Goal: Task Accomplishment & Management: Use online tool/utility

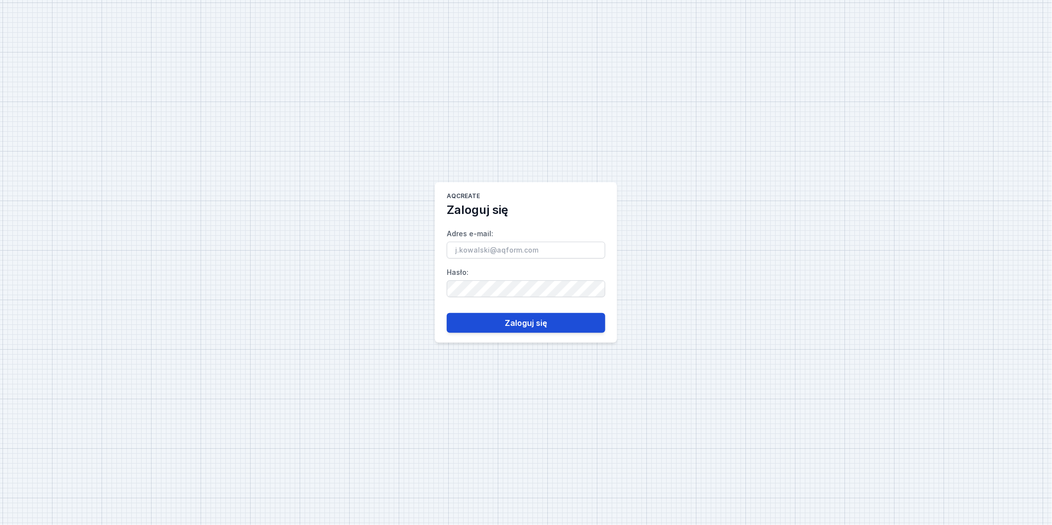
type input "[PERSON_NAME][EMAIL_ADDRESS][DOMAIN_NAME]"
click at [552, 328] on button "Zaloguj się" at bounding box center [526, 323] width 159 height 20
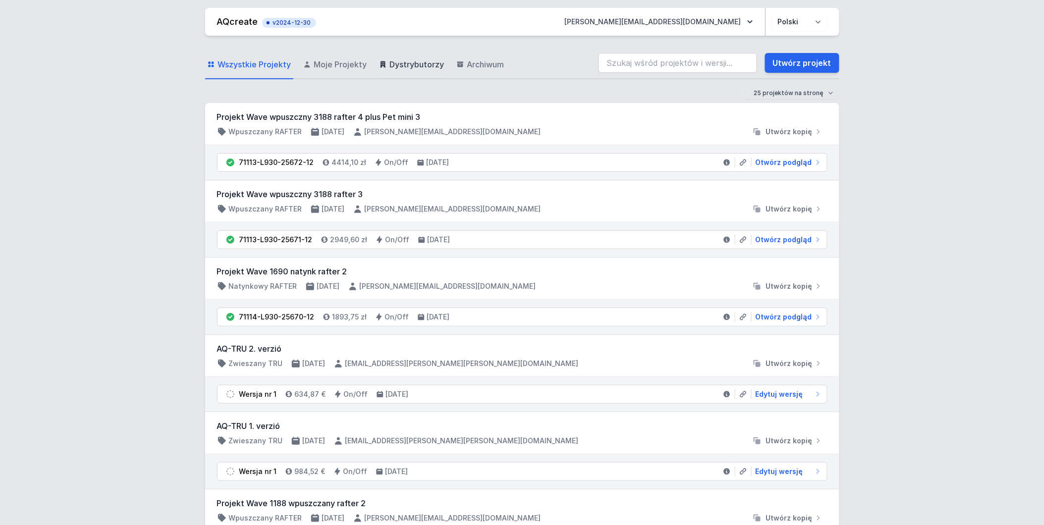
click at [398, 63] on span "Dystrybutorzy" at bounding box center [417, 64] width 55 height 12
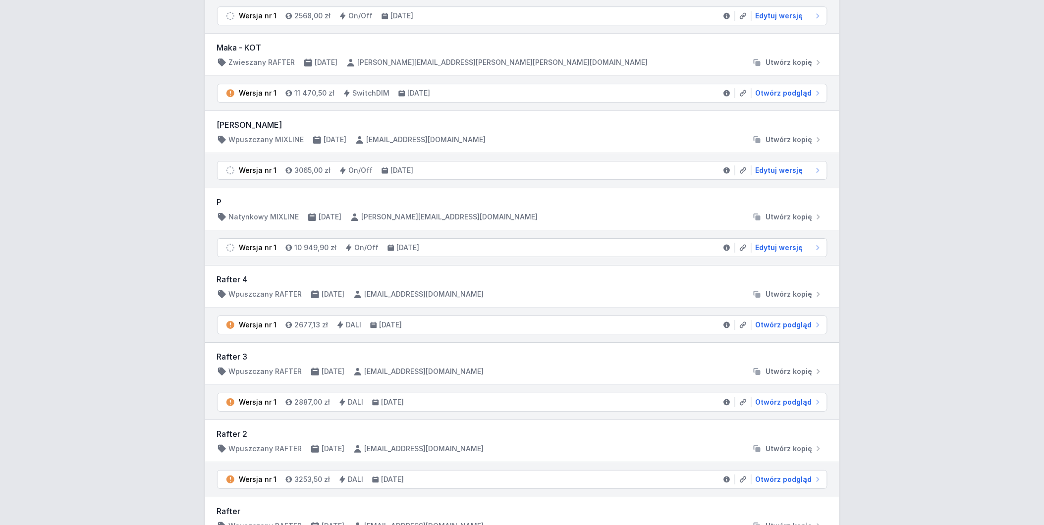
scroll to position [1101, 0]
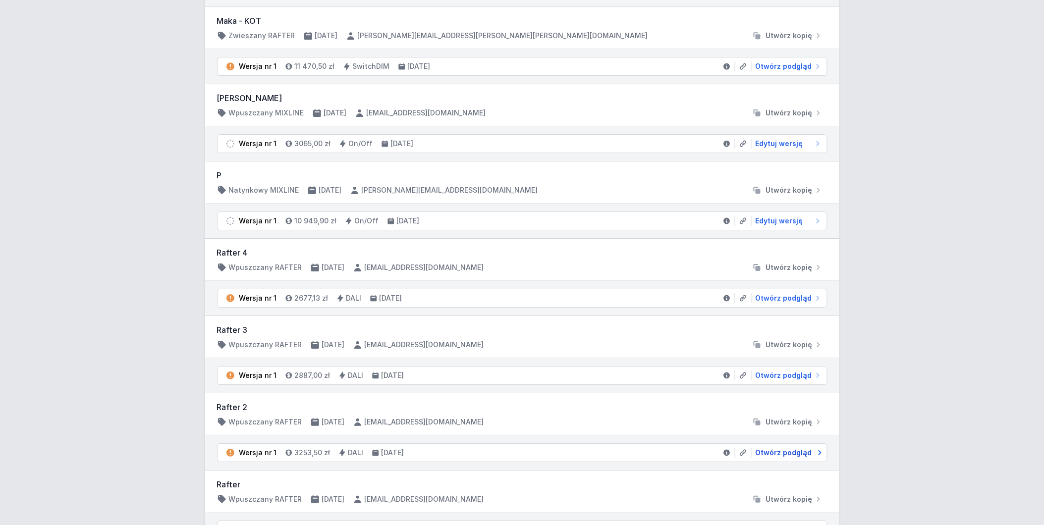
click at [781, 453] on span "Otwórz podgląd" at bounding box center [784, 453] width 56 height 10
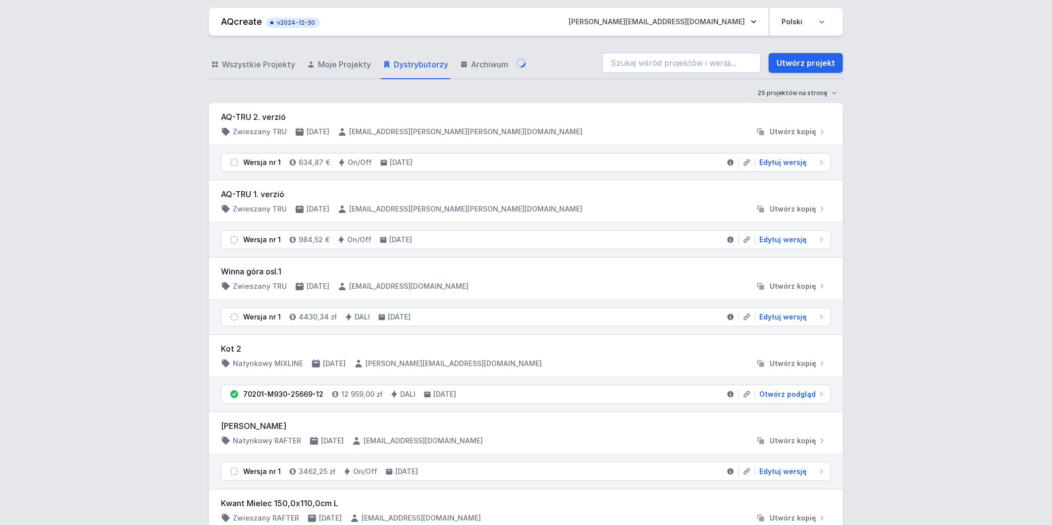
select select "M"
select select "3000"
select select "4"
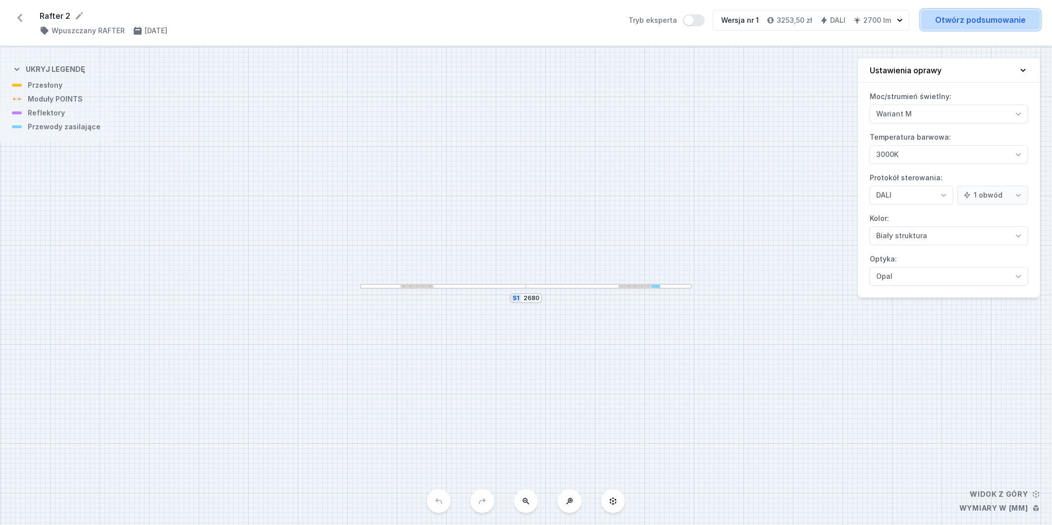
click at [950, 22] on link "Otwórz podsumowanie" at bounding box center [981, 20] width 119 height 20
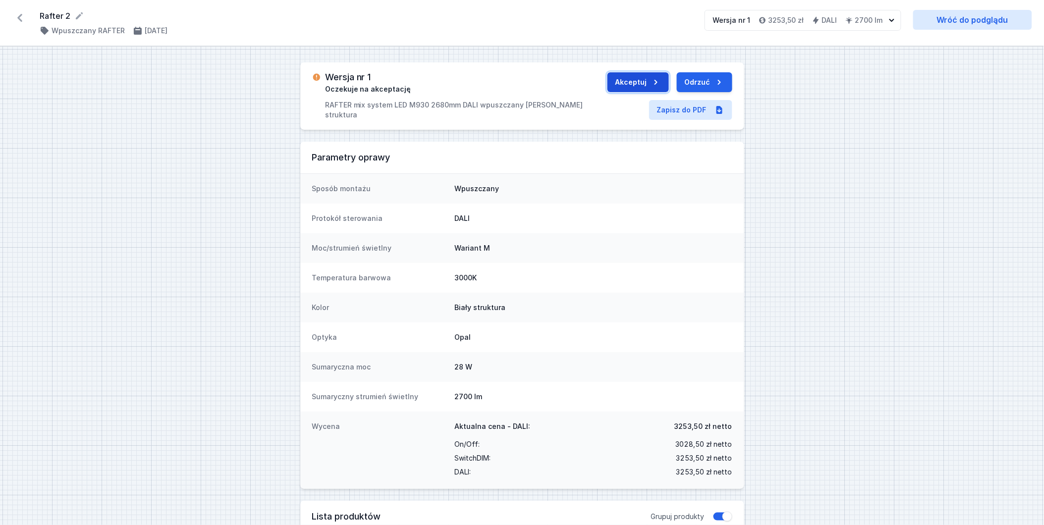
click at [635, 88] on button "Akceptuj" at bounding box center [637, 82] width 61 height 20
click at [21, 17] on icon at bounding box center [20, 18] width 16 height 16
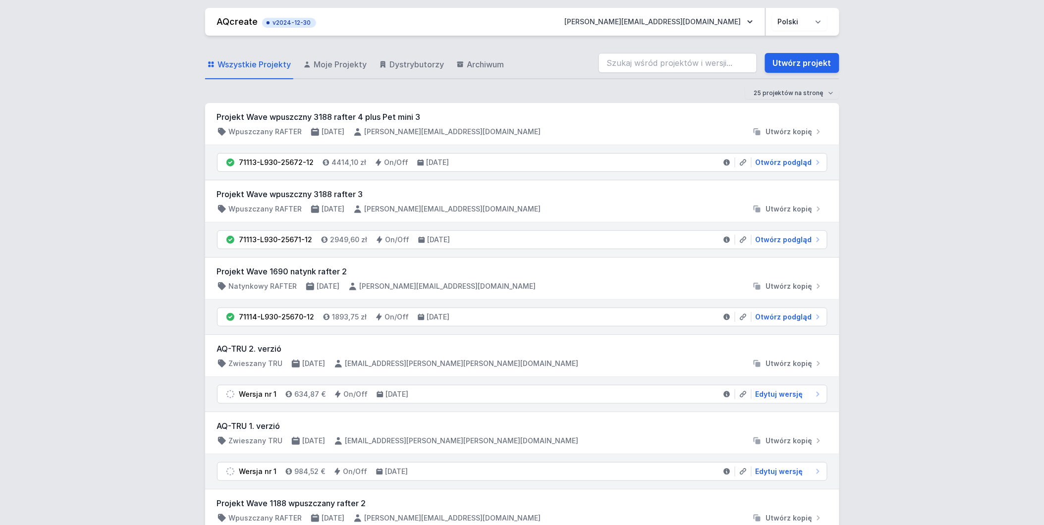
drag, startPoint x: 397, startPoint y: 62, endPoint x: 132, endPoint y: 398, distance: 428.0
click at [397, 62] on span "Dystrybutorzy" at bounding box center [417, 64] width 55 height 12
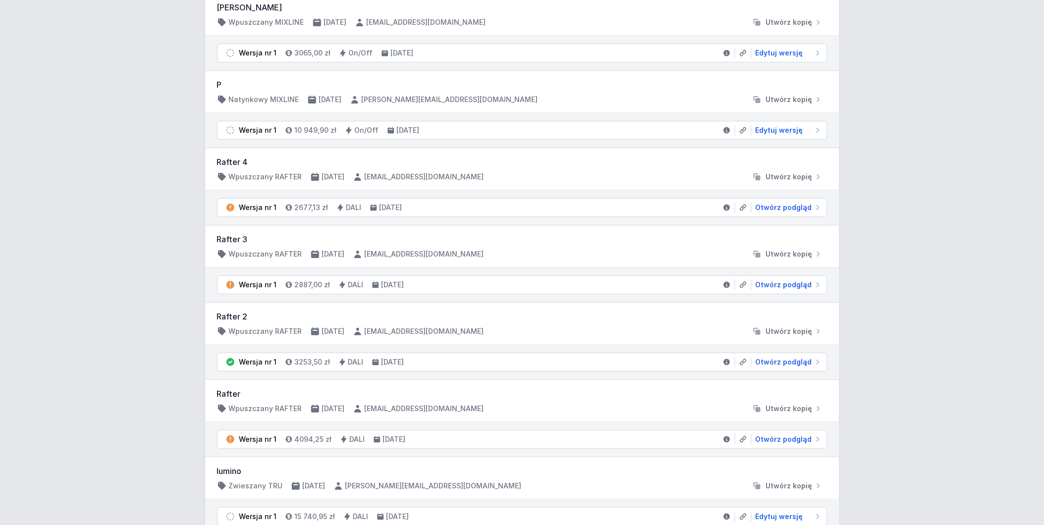
scroll to position [1211, 0]
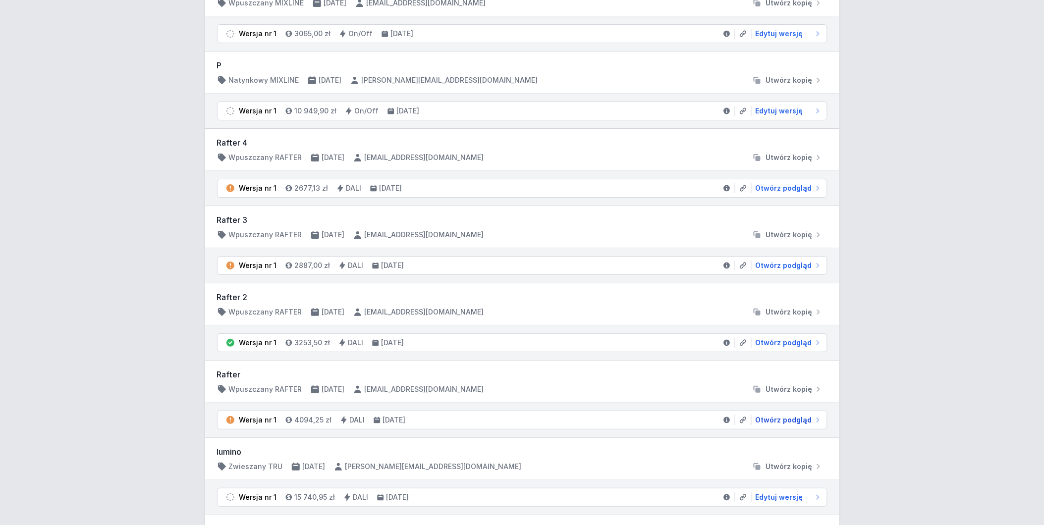
click at [766, 425] on span "Otwórz podgląd" at bounding box center [784, 420] width 56 height 10
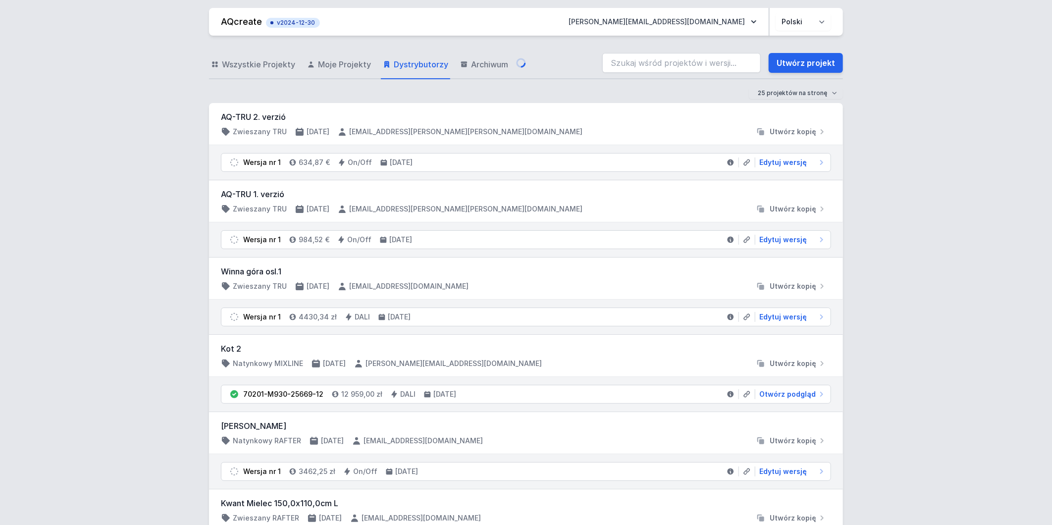
select select "M"
select select "3000"
select select "4"
select select "2"
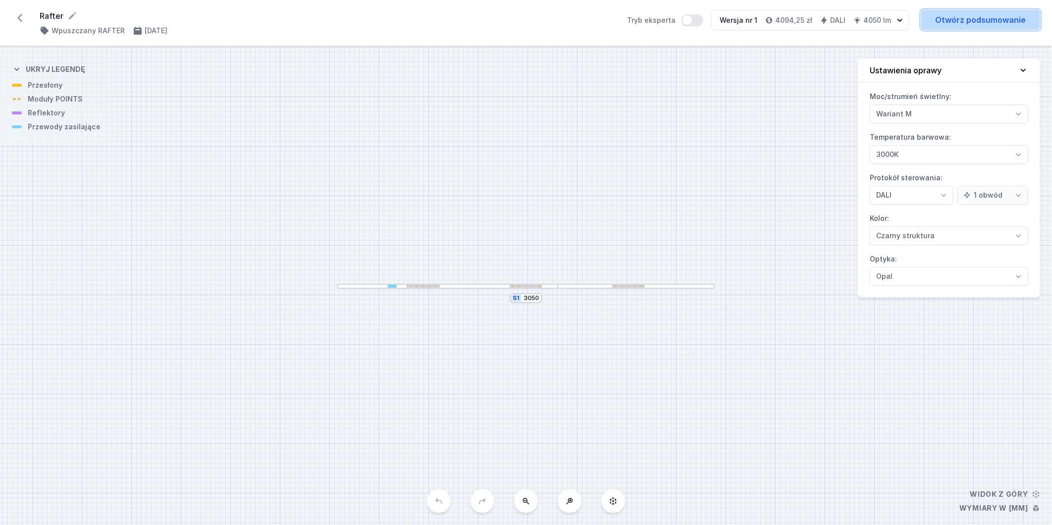
click at [976, 27] on link "Otwórz podsumowanie" at bounding box center [981, 20] width 119 height 20
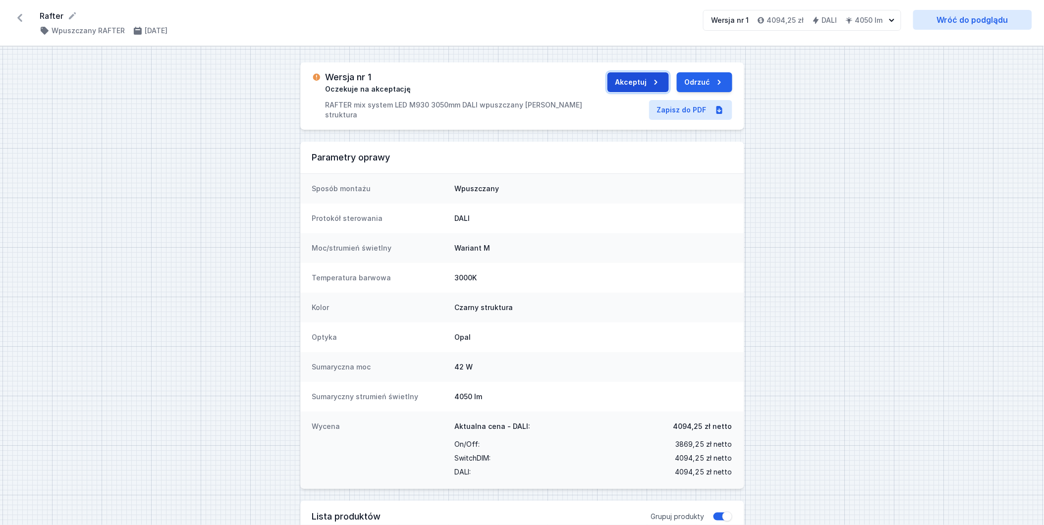
click at [626, 83] on button "Akceptuj" at bounding box center [637, 82] width 61 height 20
click at [671, 81] on button "Wyślij do ERP" at bounding box center [694, 82] width 76 height 20
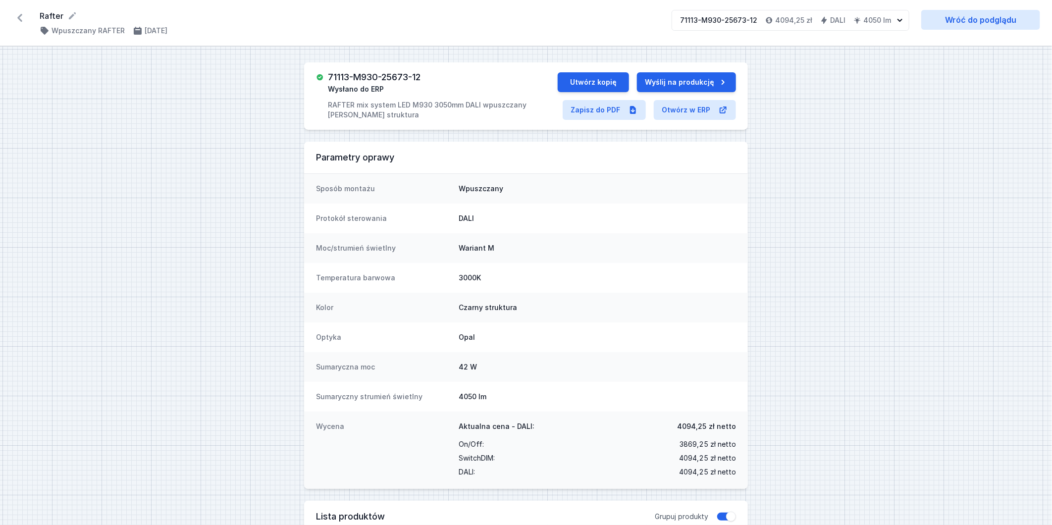
select select "M"
select select "3000"
select select "4"
select select "2"
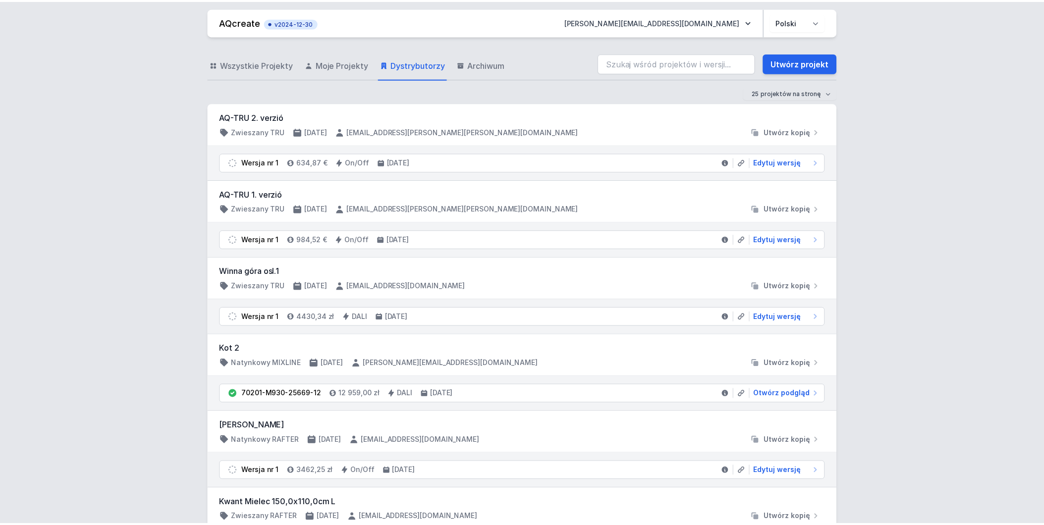
scroll to position [1211, 0]
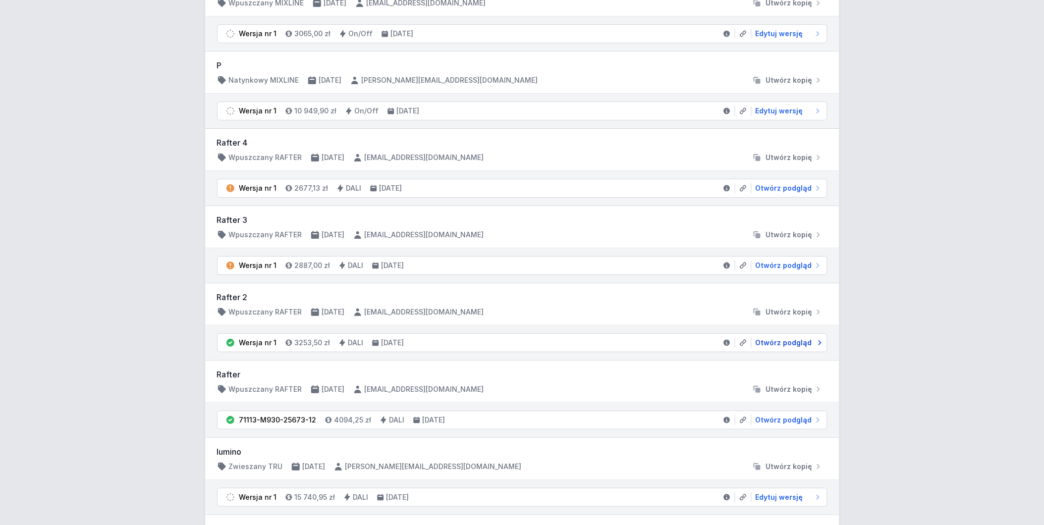
click at [766, 348] on span "Otwórz podgląd" at bounding box center [784, 343] width 56 height 10
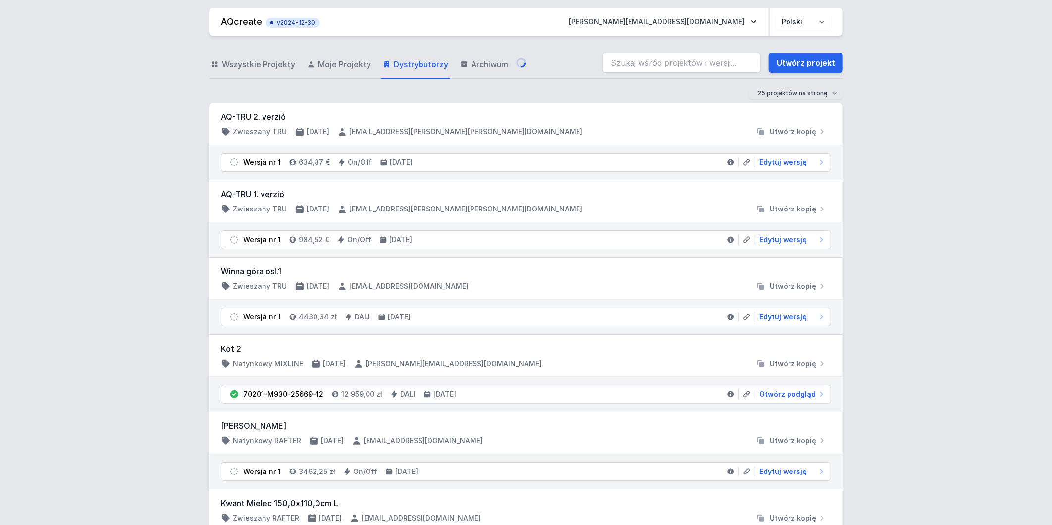
select select "M"
select select "3000"
select select "4"
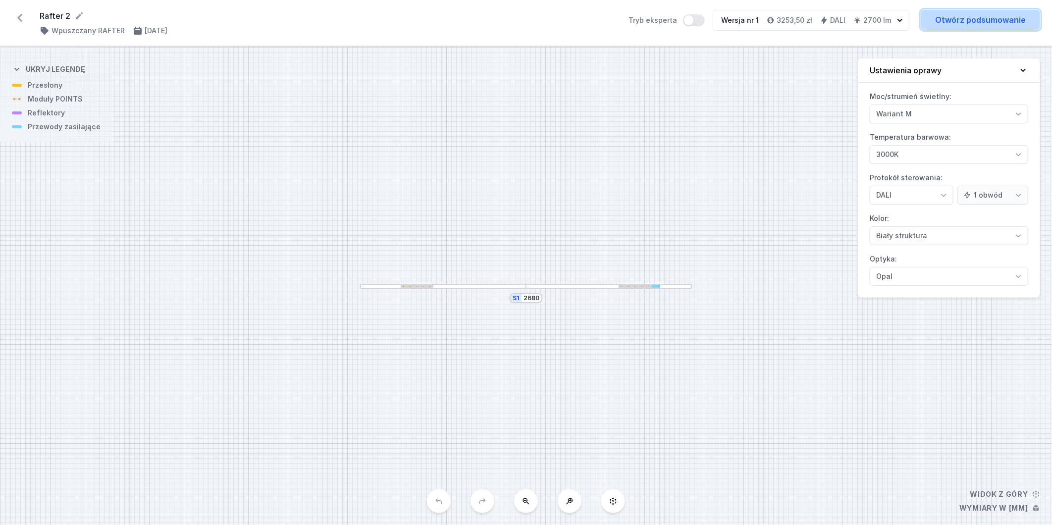
click at [945, 24] on link "Otwórz podsumowanie" at bounding box center [981, 20] width 119 height 20
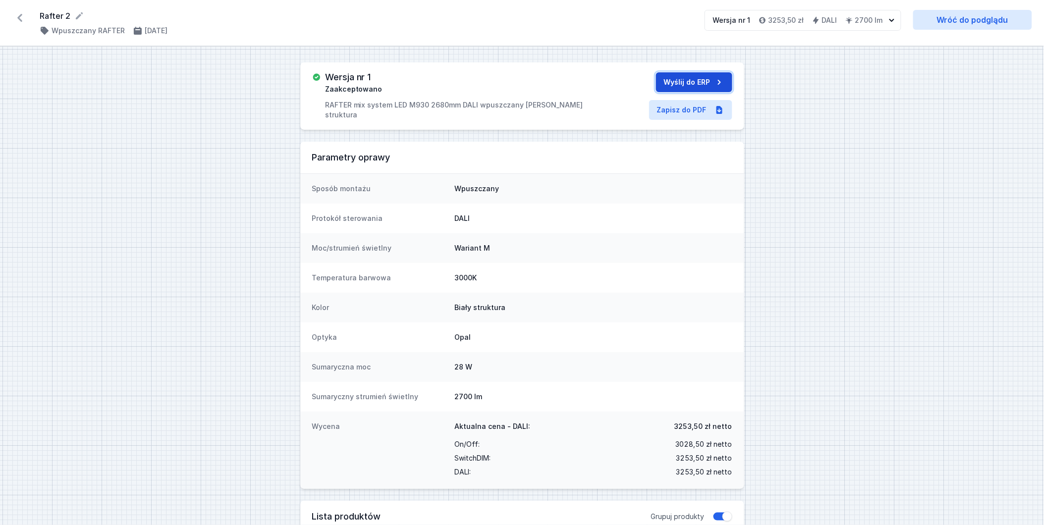
click at [701, 82] on button "Wyślij do ERP" at bounding box center [694, 82] width 76 height 20
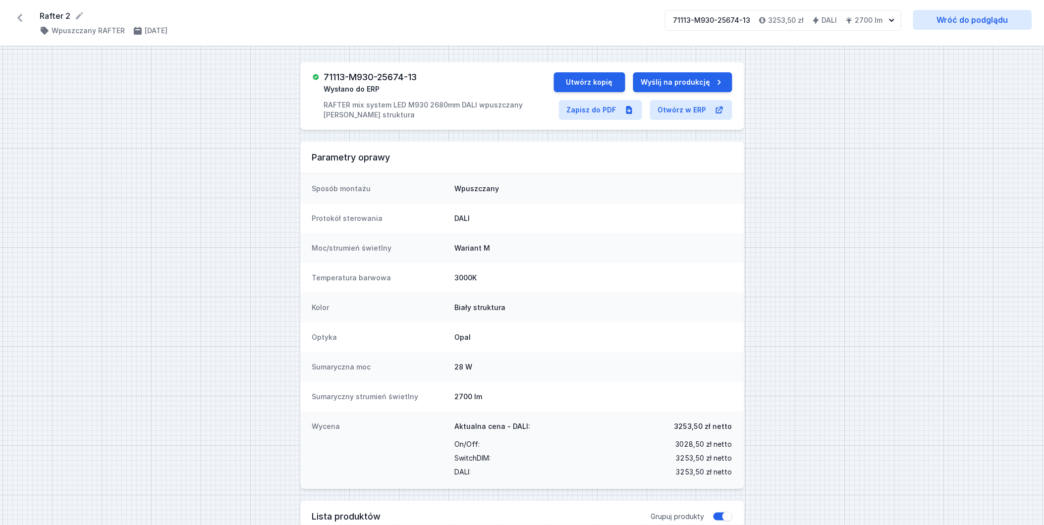
select select "M"
select select "3000"
select select "4"
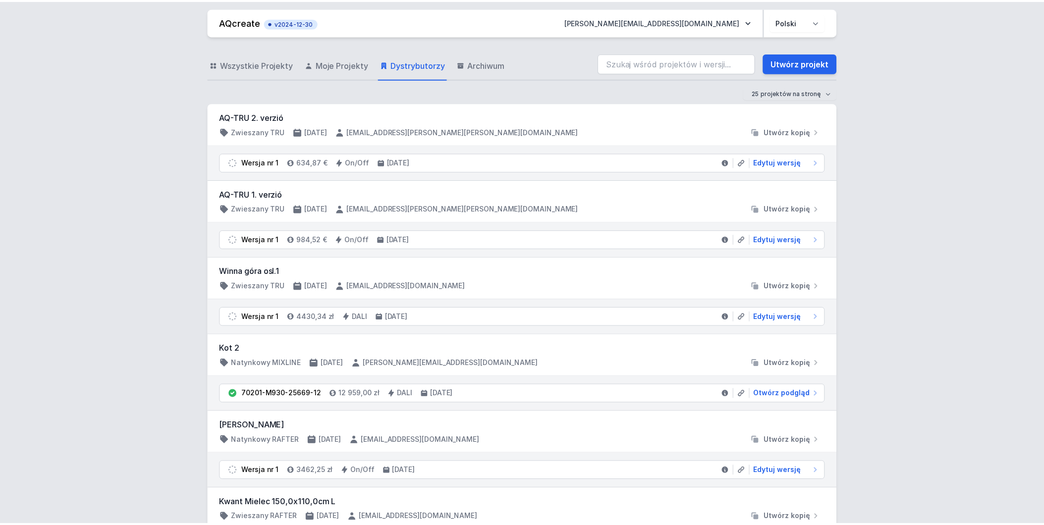
scroll to position [1211, 0]
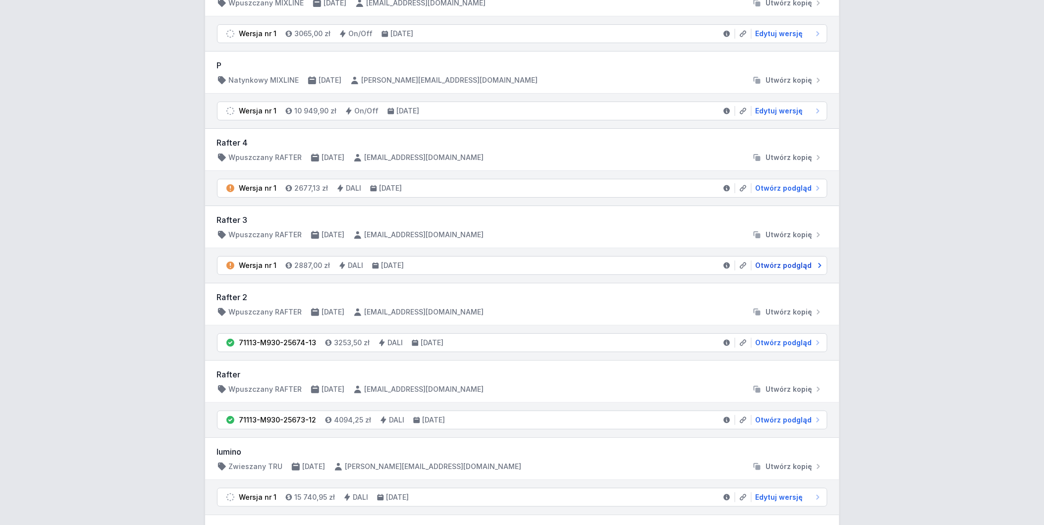
click at [774, 266] on span "Otwórz podgląd" at bounding box center [784, 266] width 56 height 10
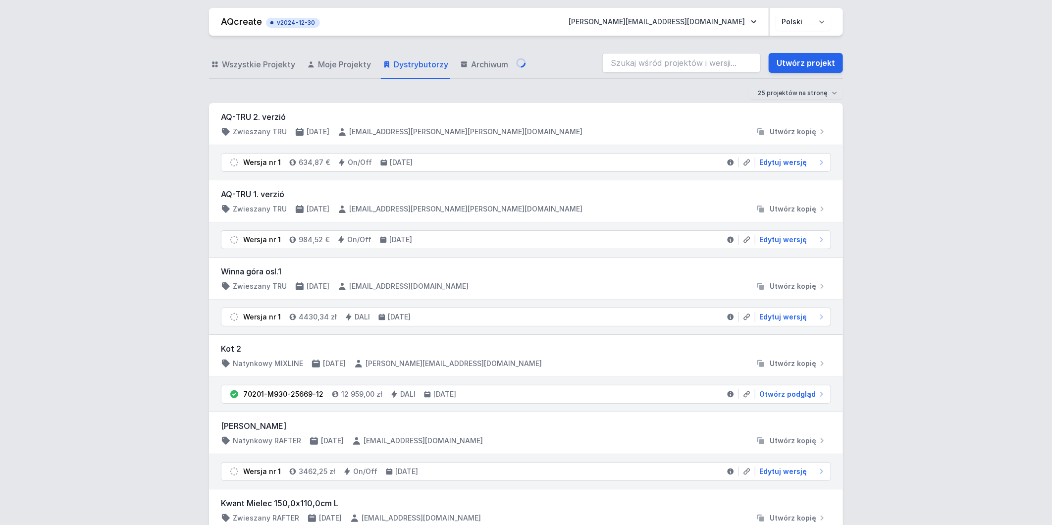
select select "M"
select select "3000"
select select "4"
select select "2"
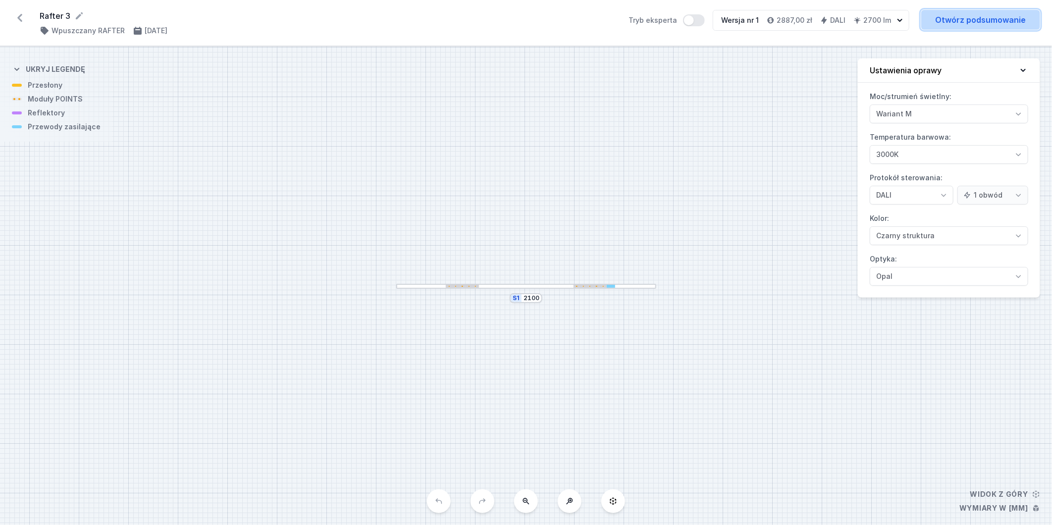
click at [948, 18] on link "Otwórz podsumowanie" at bounding box center [981, 20] width 119 height 20
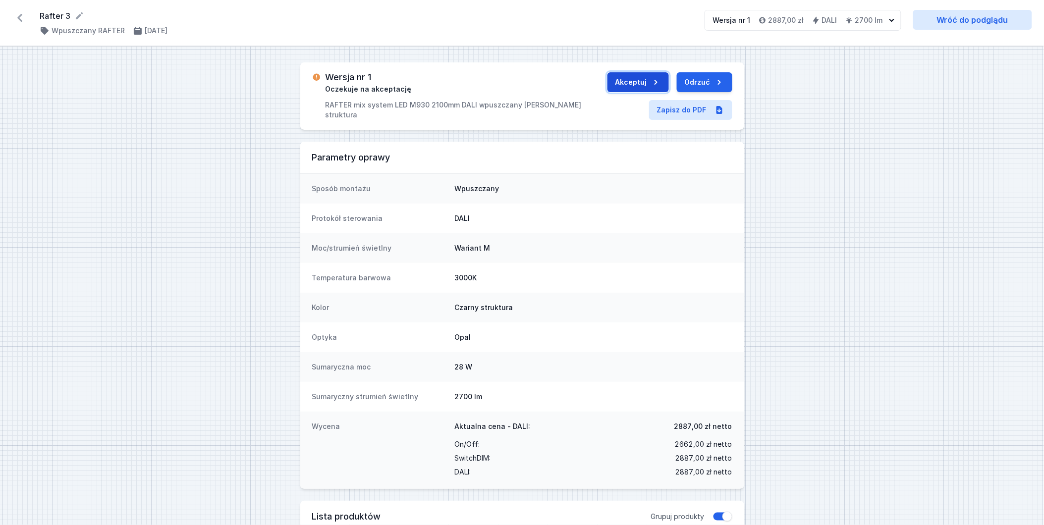
click at [632, 79] on button "Akceptuj" at bounding box center [637, 82] width 61 height 20
click at [660, 83] on button "Wyślij do ERP" at bounding box center [694, 82] width 76 height 20
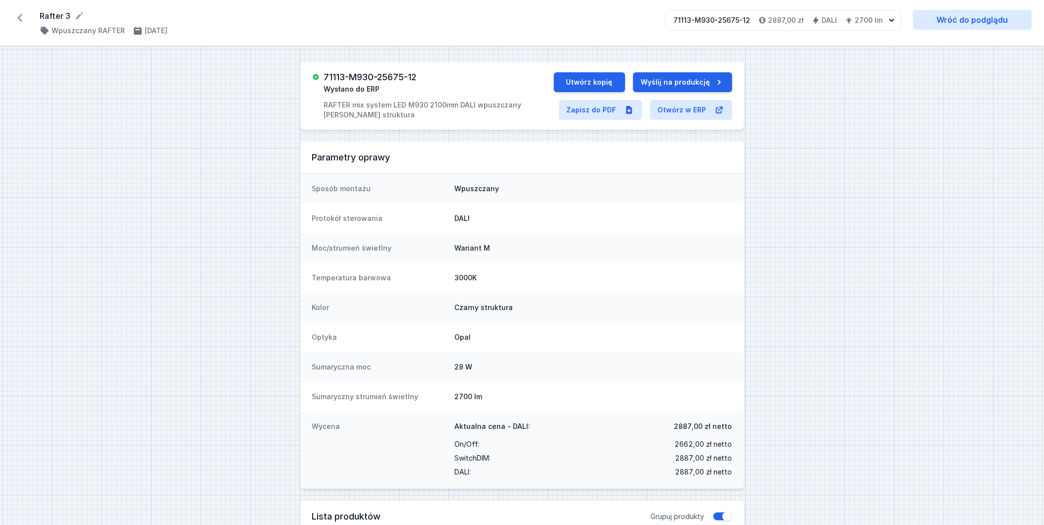
click at [185, 291] on div "71113-M930-25675-12 Wysłano do ERP RAFTER mix system LED M930 2100mm DALI wpusz…" at bounding box center [522, 465] width 1044 height 837
select select "M"
select select "3000"
select select "4"
select select "2"
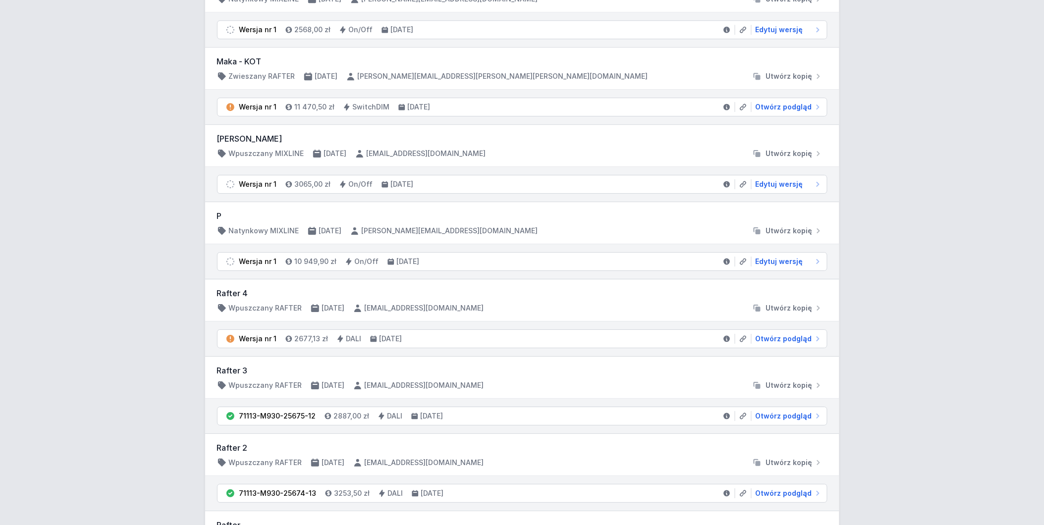
scroll to position [1046, 0]
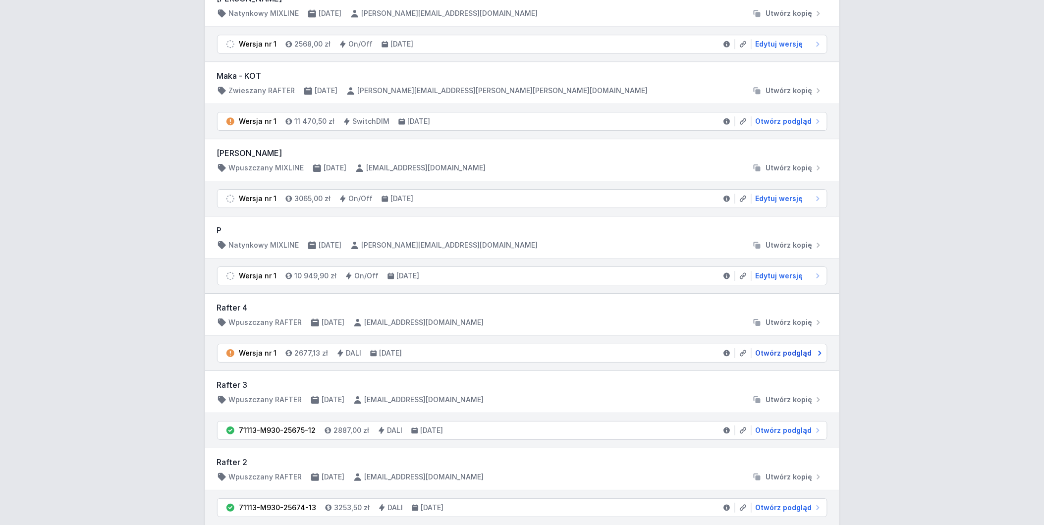
click at [773, 355] on span "Otwórz podgląd" at bounding box center [784, 353] width 56 height 10
select select "M"
select select "3000"
select select "4"
select select "2"
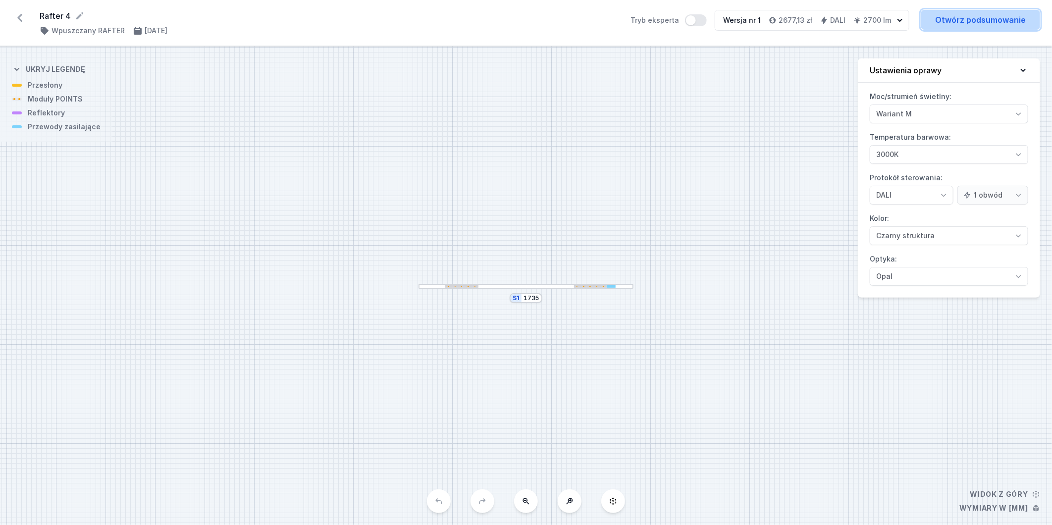
click at [955, 21] on link "Otwórz podsumowanie" at bounding box center [981, 20] width 119 height 20
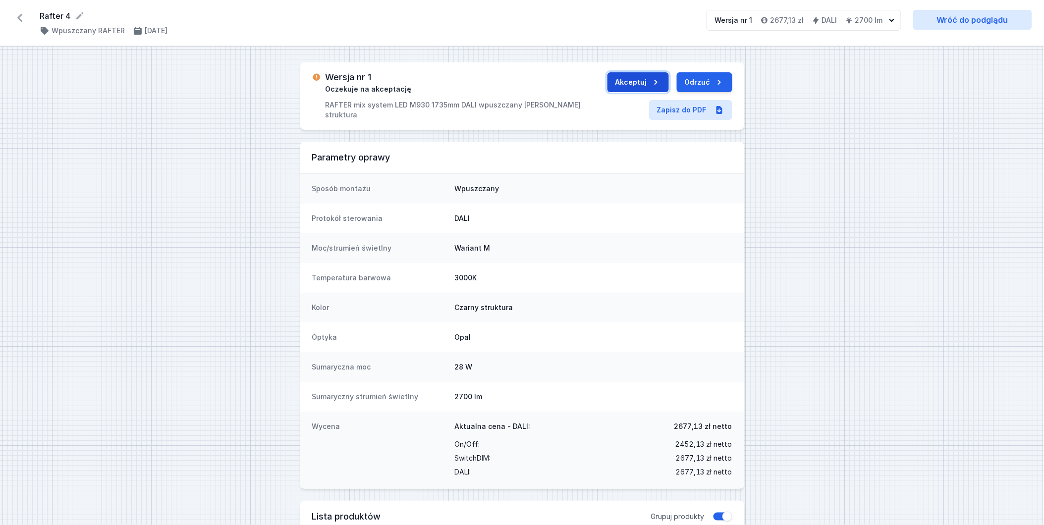
click at [626, 78] on button "Akceptuj" at bounding box center [637, 82] width 61 height 20
click at [693, 80] on button "Wyślij do ERP" at bounding box center [694, 82] width 76 height 20
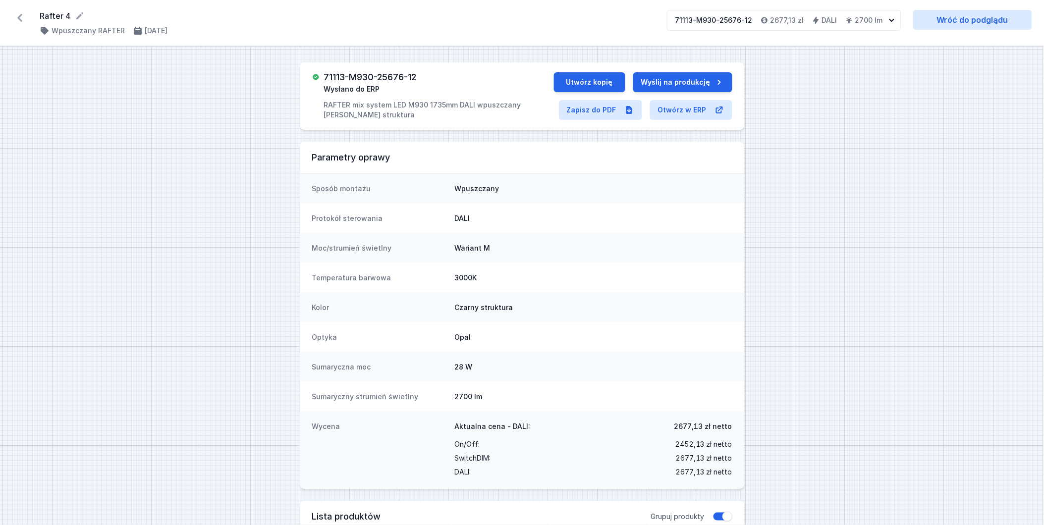
click at [20, 16] on icon at bounding box center [19, 18] width 5 height 8
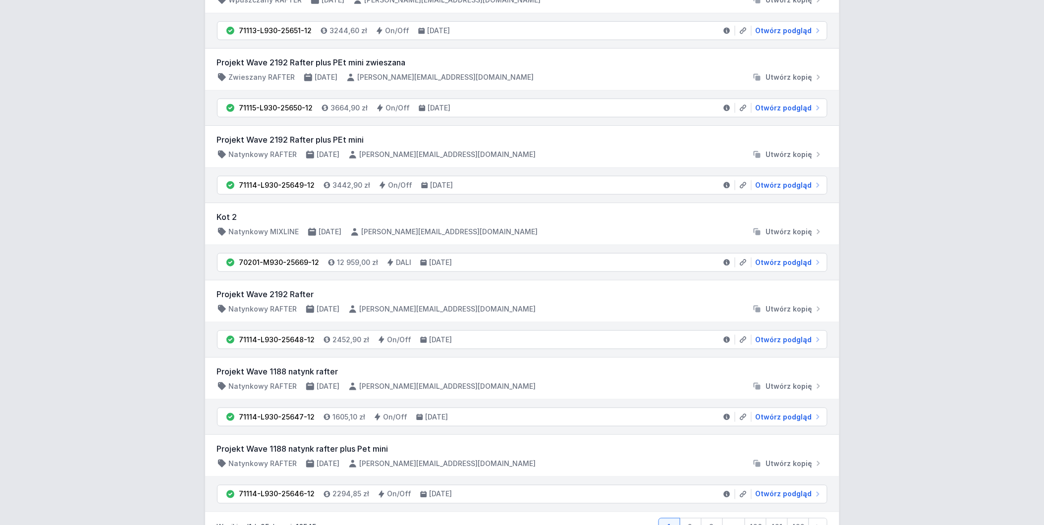
scroll to position [1584, 0]
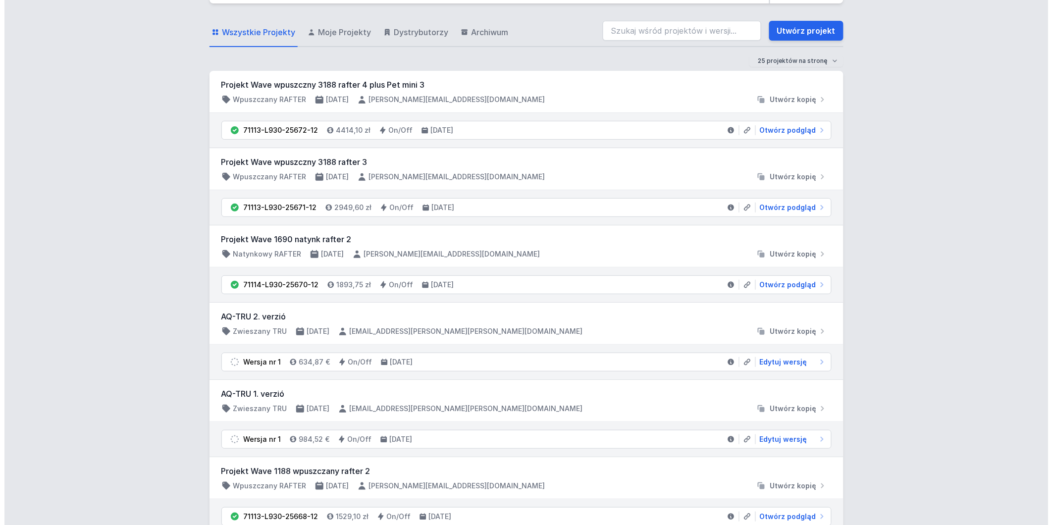
scroll to position [0, 0]
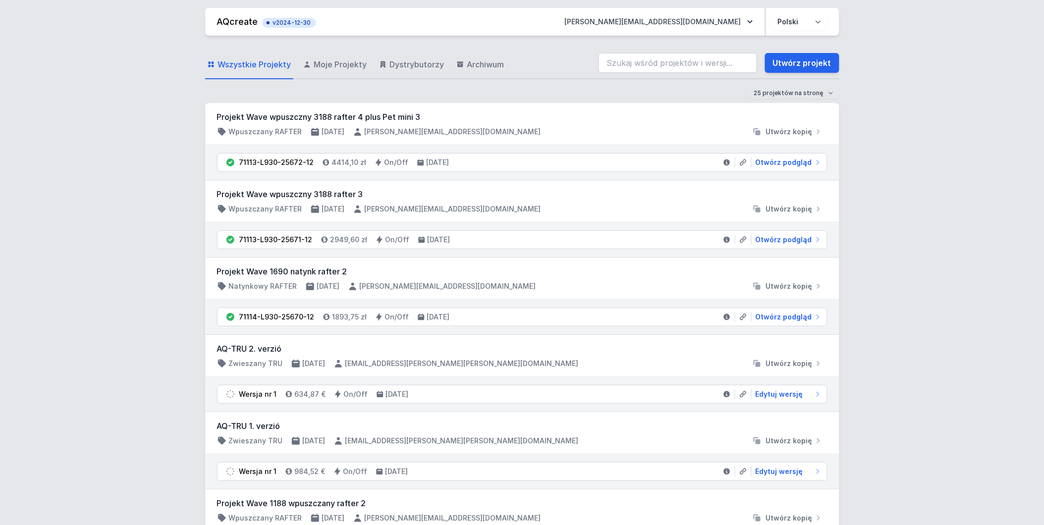
click at [650, 66] on input "search" at bounding box center [678, 63] width 159 height 20
paste input "71113-M930-25674-12"
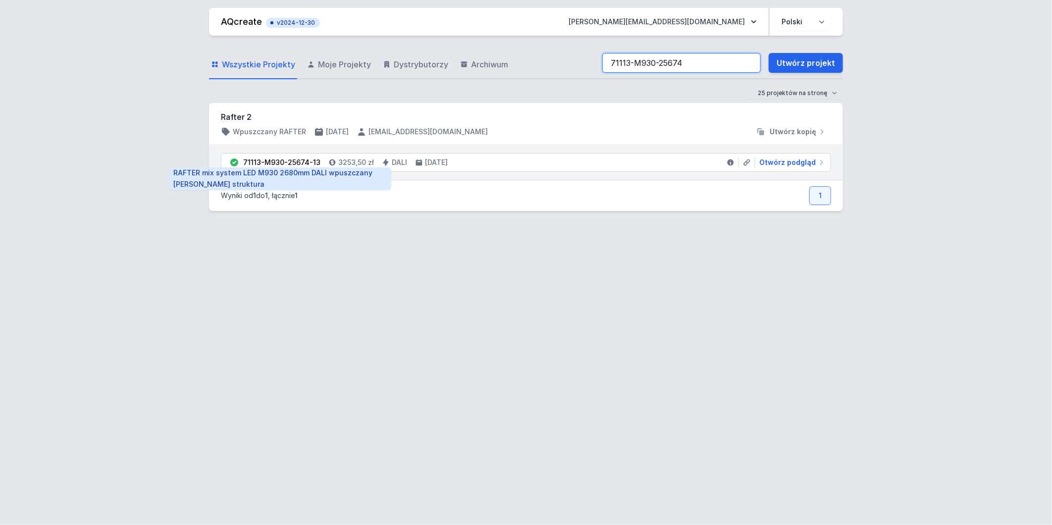
type input "71113-M930-25674"
drag, startPoint x: 318, startPoint y: 164, endPoint x: 245, endPoint y: 165, distance: 72.8
click at [245, 165] on li "71113-M930-25674-13 3253,50 [PERSON_NAME] [DATE] Otwórz podgląd" at bounding box center [525, 163] width 609 height 18
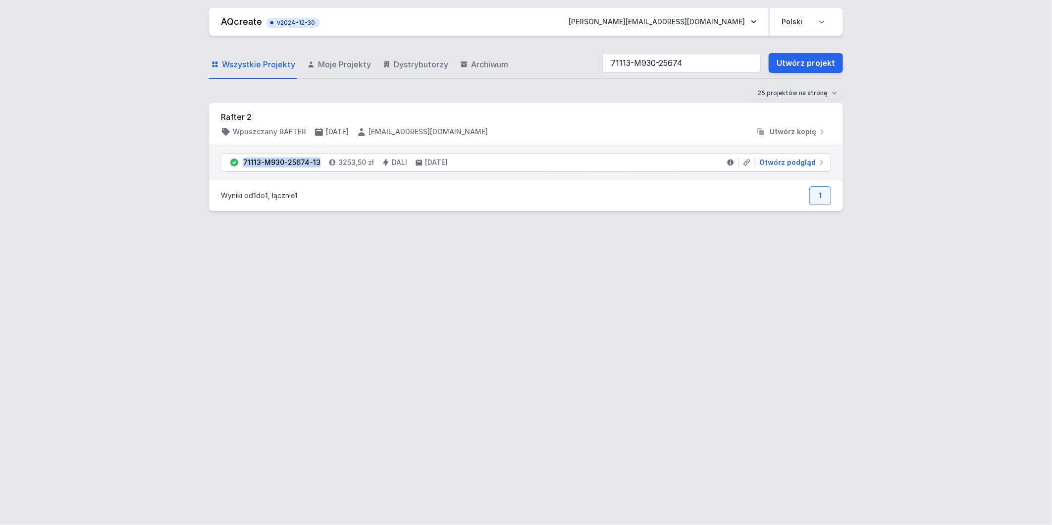
copy div "71113-M930-25674-13"
